Goal: Find specific page/section: Find specific page/section

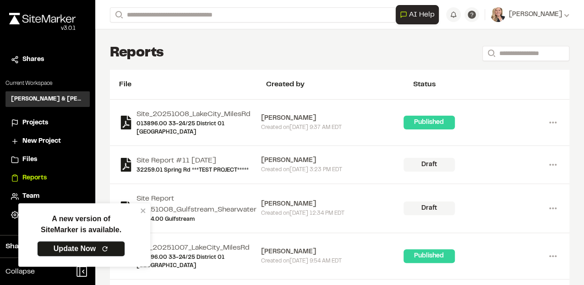
scroll to position [1245, 0]
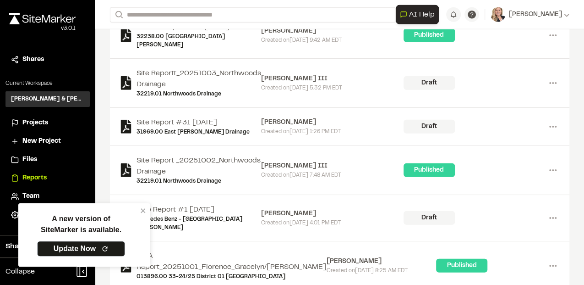
click at [30, 125] on span "Projects" at bounding box center [35, 123] width 26 height 10
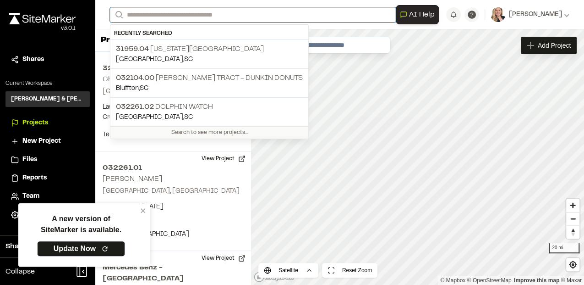
click at [154, 17] on input "Search" at bounding box center [253, 14] width 286 height 15
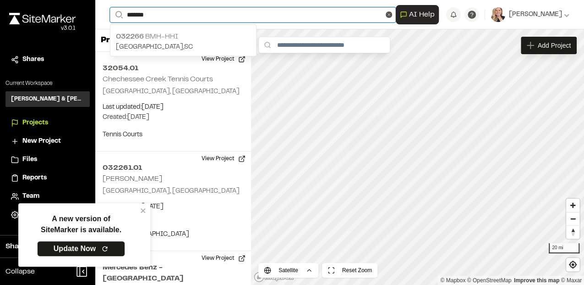
type input "*******"
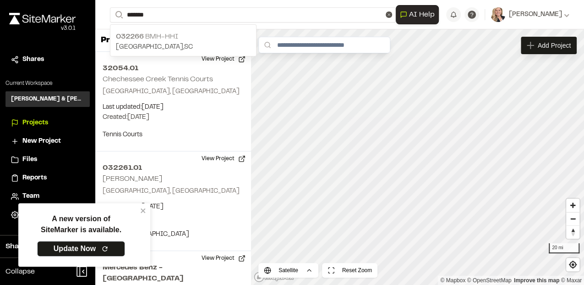
click at [141, 35] on span "032266" at bounding box center [130, 36] width 28 height 6
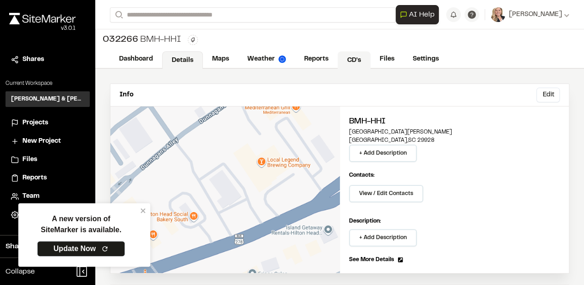
click at [349, 55] on link "CD's" at bounding box center [354, 59] width 33 height 17
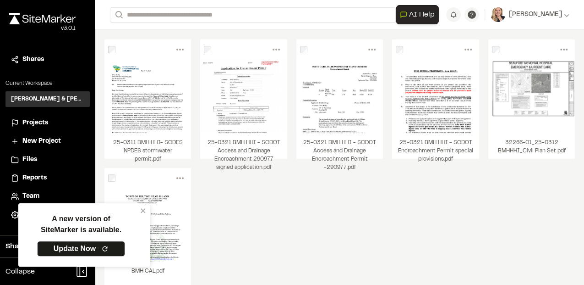
scroll to position [62, 0]
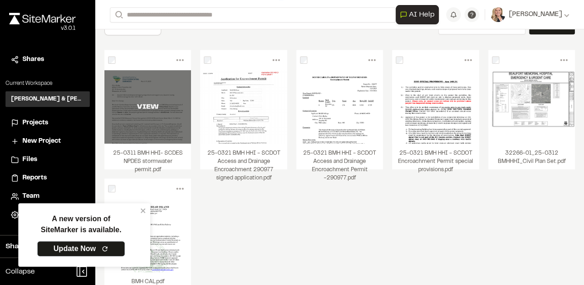
click at [169, 122] on div "VIEW" at bounding box center [147, 106] width 87 height 73
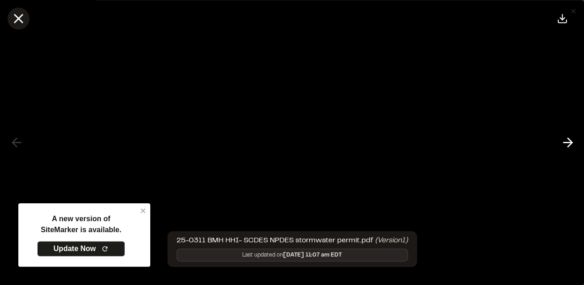
click at [24, 20] on icon at bounding box center [19, 19] width 16 height 16
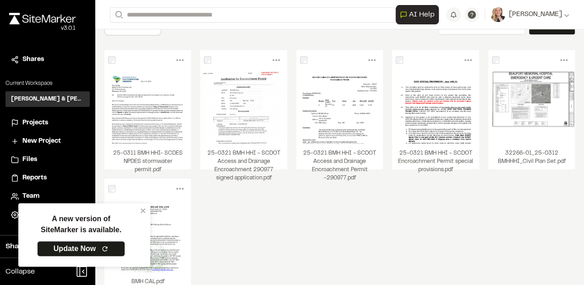
click at [333, 215] on div "Menu View Download Share Upload New Version Delete Delete | 25-0311 BMH HHI- SC…" at bounding box center [339, 183] width 471 height 266
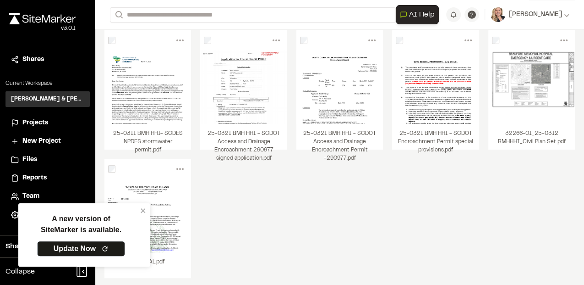
scroll to position [93, 0]
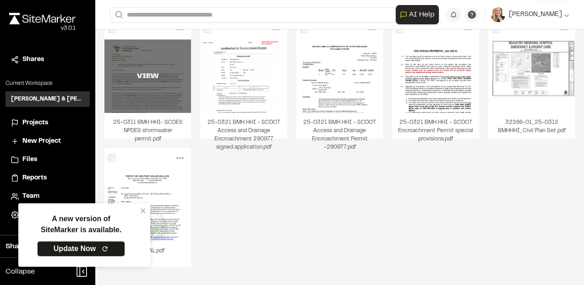
click at [169, 77] on div "VIEW" at bounding box center [147, 76] width 87 height 11
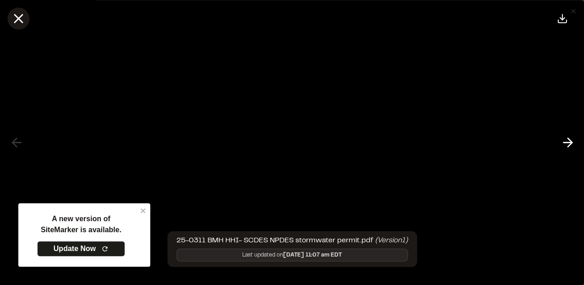
click at [25, 15] on icon at bounding box center [19, 19] width 16 height 16
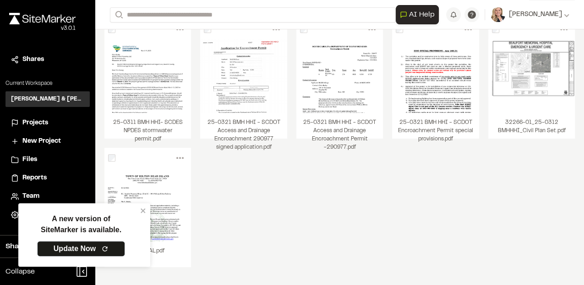
click at [411, 189] on div "Menu View Download Share Upload New Version Delete Delete | 25-0311 BMH HHI- SC…" at bounding box center [339, 152] width 471 height 266
click at [308, 235] on div "Menu View Download Share Upload New Version Delete Delete | 25-0311 BMH HHI- SC…" at bounding box center [339, 152] width 471 height 266
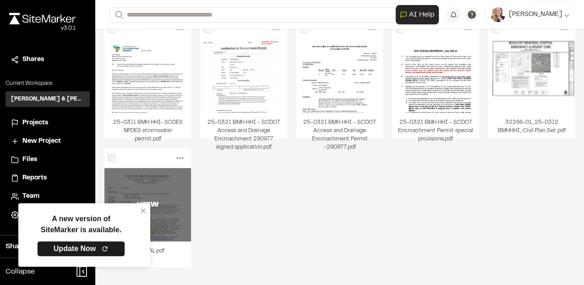
click at [159, 187] on div "VIEW" at bounding box center [147, 204] width 87 height 73
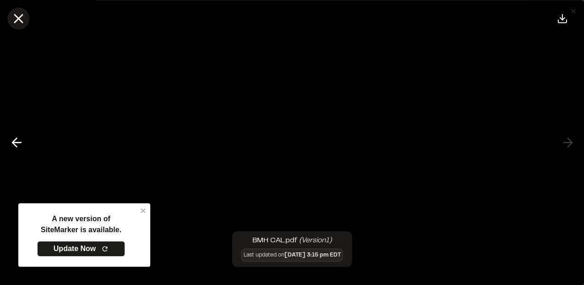
click at [22, 18] on icon at bounding box center [19, 19] width 16 height 16
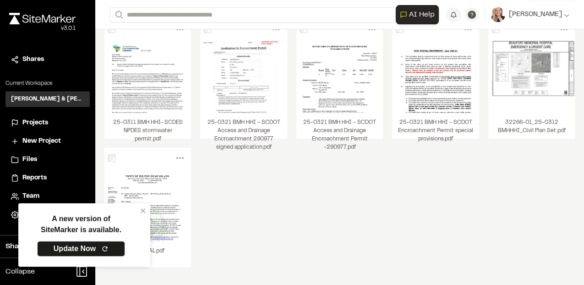
click at [398, 217] on div "Menu View Download Share Upload New Version Delete Delete | 25-0311 BMH HHI- SC…" at bounding box center [339, 152] width 471 height 266
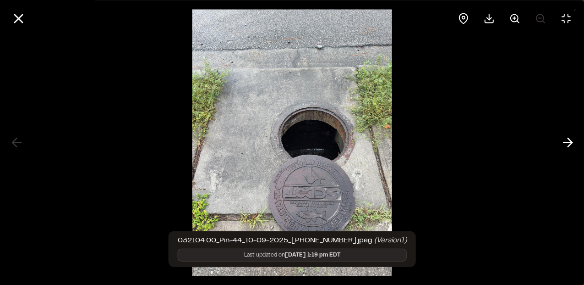
scroll to position [244, 0]
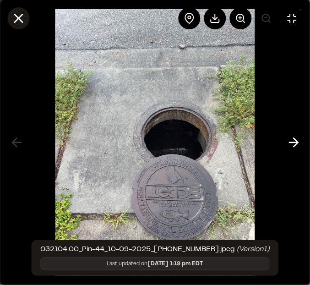
click at [18, 22] on icon at bounding box center [19, 19] width 16 height 16
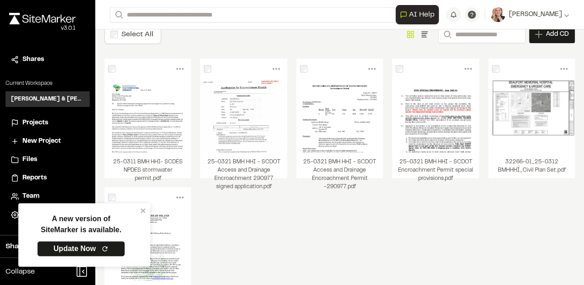
scroll to position [93, 0]
